Goal: Transaction & Acquisition: Purchase product/service

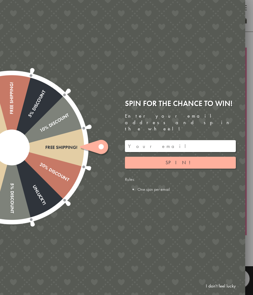
click at [198, 157] on button "Spin!" at bounding box center [180, 163] width 111 height 12
click at [177, 159] on span "Spin!" at bounding box center [181, 162] width 30 height 7
click at [188, 140] on input "email" at bounding box center [180, 146] width 111 height 12
click at [207, 157] on button "Spin!" at bounding box center [180, 163] width 111 height 12
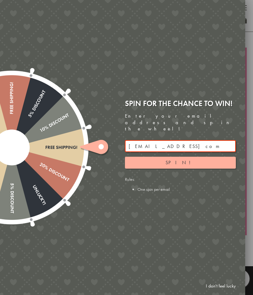
click at [186, 140] on input "kayjoanne4@gmailcom" at bounding box center [180, 146] width 111 height 12
click at [180, 142] on input "kayjoanne4@gmailcom" at bounding box center [180, 146] width 111 height 12
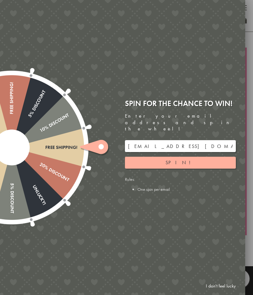
click at [201, 157] on button "Spin!" at bounding box center [180, 163] width 111 height 12
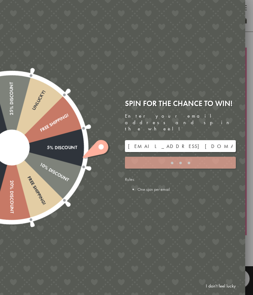
type input "GHM9BH6T"
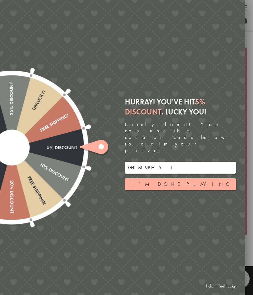
click at [206, 178] on button "I'm done playing" at bounding box center [180, 184] width 111 height 12
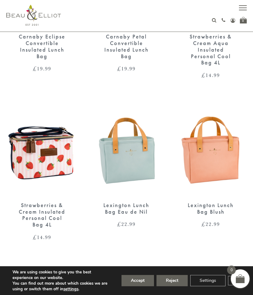
scroll to position [496, 0]
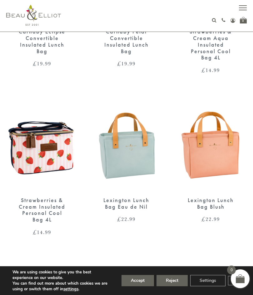
click at [134, 286] on button "Accept" at bounding box center [138, 280] width 33 height 11
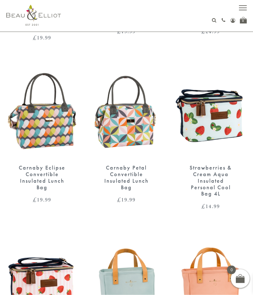
scroll to position [332, 0]
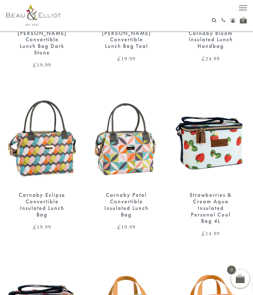
click at [63, 159] on img at bounding box center [42, 139] width 72 height 93
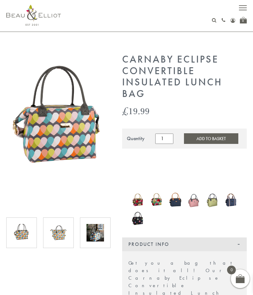
click at [88, 134] on img at bounding box center [58, 121] width 104 height 135
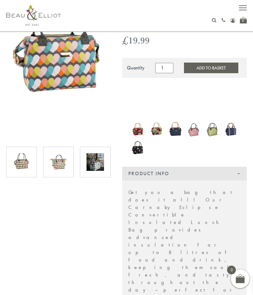
scroll to position [68, 0]
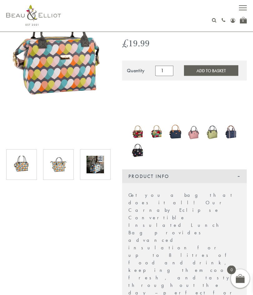
click at [137, 131] on img at bounding box center [138, 131] width 13 height 15
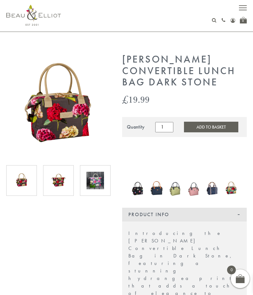
click at [141, 189] on img at bounding box center [138, 188] width 13 height 17
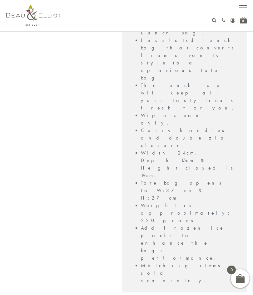
scroll to position [570, 0]
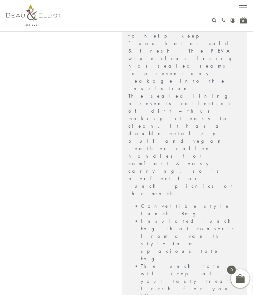
scroll to position [351, 0]
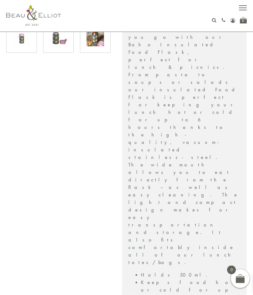
scroll to position [182, 0]
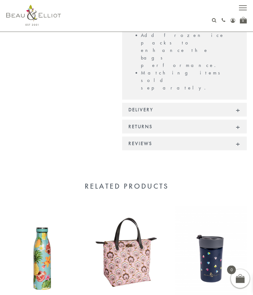
scroll to position [593, 0]
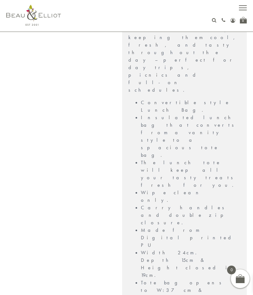
scroll to position [302, 0]
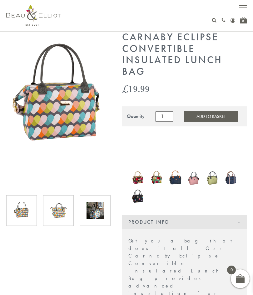
scroll to position [0, 0]
